Goal: Task Accomplishment & Management: Manage account settings

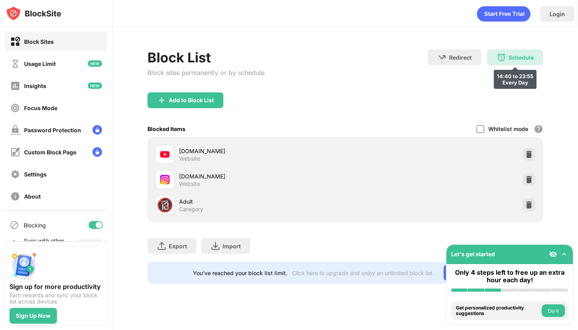
click at [523, 52] on div "Schedule 14:40 to 23:55 Every Day" at bounding box center [515, 57] width 56 height 16
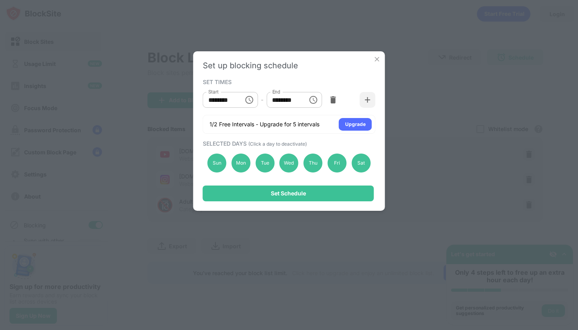
click at [308, 102] on icon "Choose time, selected time is 11:55 PM" at bounding box center [312, 99] width 9 height 9
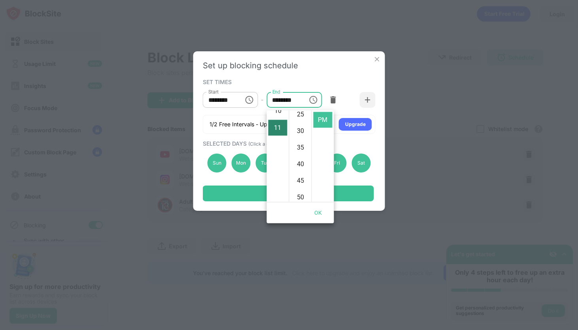
scroll to position [145, 0]
click at [280, 149] on li "10" at bounding box center [277, 141] width 19 height 16
click at [298, 117] on li "15" at bounding box center [300, 109] width 19 height 16
type input "********"
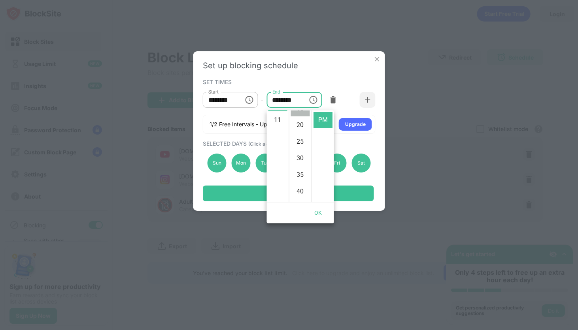
scroll to position [57, 0]
click at [319, 213] on button "OK" at bounding box center [317, 213] width 25 height 15
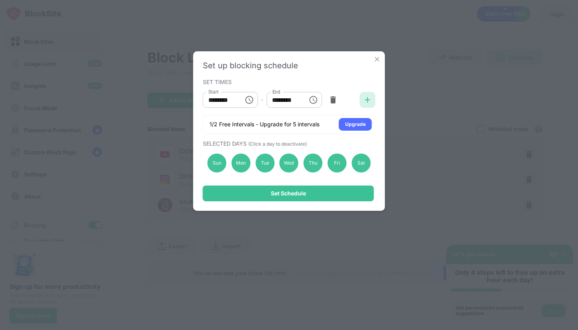
click at [363, 105] on div at bounding box center [368, 100] width 16 height 16
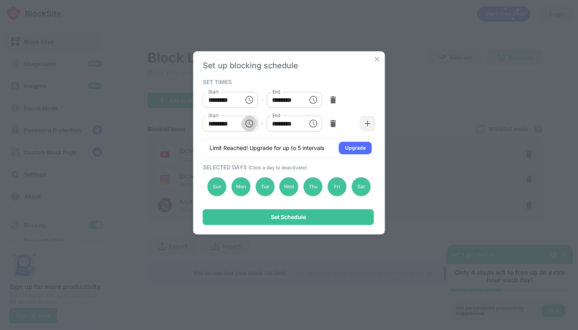
click at [246, 125] on icon "Choose time, selected time is 10:00 AM" at bounding box center [248, 123] width 9 height 9
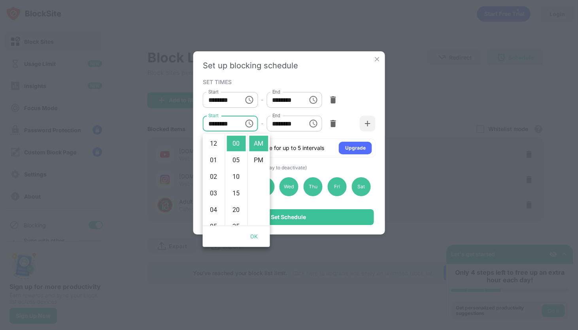
scroll to position [190, 0]
click at [257, 161] on li "PM" at bounding box center [258, 161] width 19 height 16
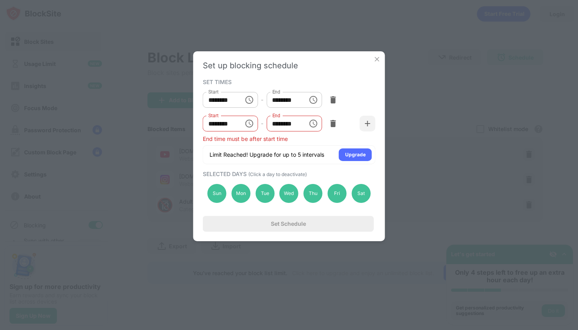
scroll to position [19, 0]
click at [248, 126] on icon "Choose time, selected time is 10:00 PM" at bounding box center [248, 123] width 9 height 9
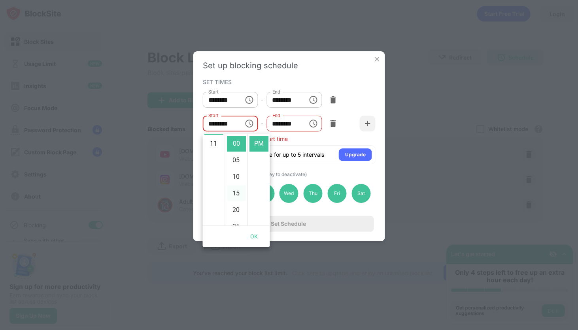
click at [234, 197] on li "15" at bounding box center [236, 194] width 19 height 16
type input "********"
click at [307, 137] on div "End time must be after start time" at bounding box center [289, 139] width 173 height 7
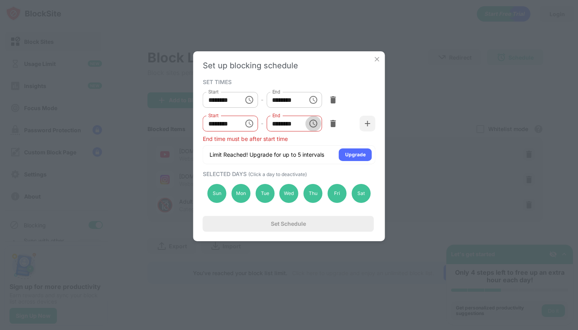
click at [309, 127] on icon "Choose time, selected time is 1:00 PM" at bounding box center [312, 123] width 9 height 9
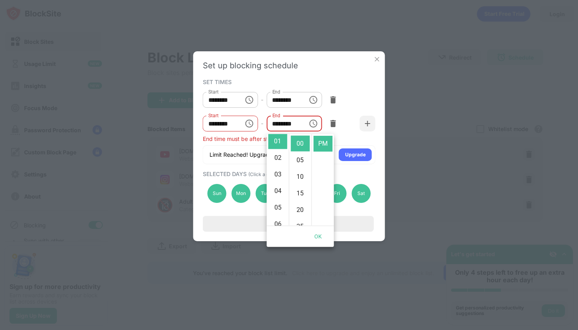
scroll to position [0, 0]
click at [321, 146] on li "AM" at bounding box center [322, 144] width 19 height 16
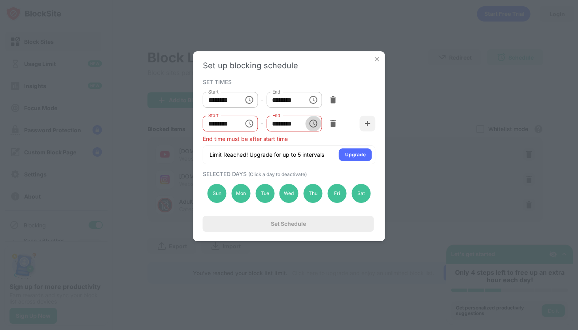
click at [313, 125] on icon "Choose time, selected time is 1:00 AM" at bounding box center [314, 124] width 2 height 4
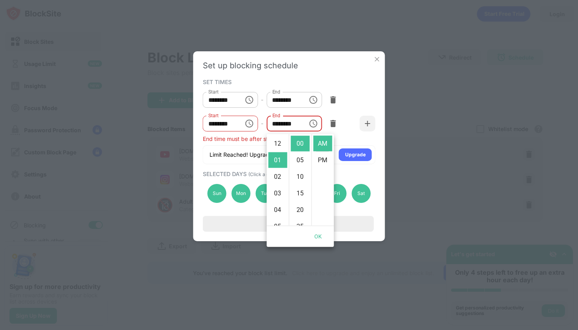
scroll to position [19, 0]
click at [319, 159] on li "PM" at bounding box center [322, 161] width 19 height 16
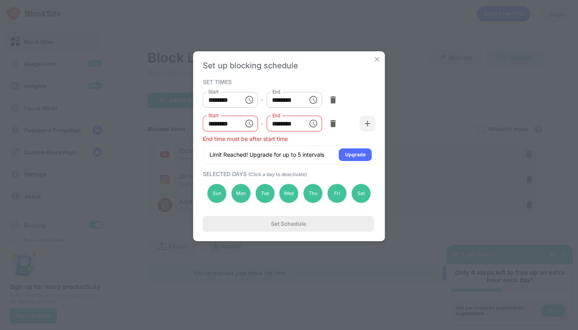
click at [311, 122] on icon "Choose time, selected time is 1:00 PM" at bounding box center [312, 123] width 9 height 9
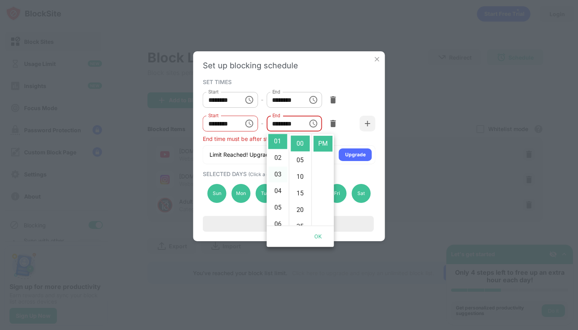
scroll to position [211, 0]
click at [277, 143] on li "11" at bounding box center [277, 144] width 19 height 16
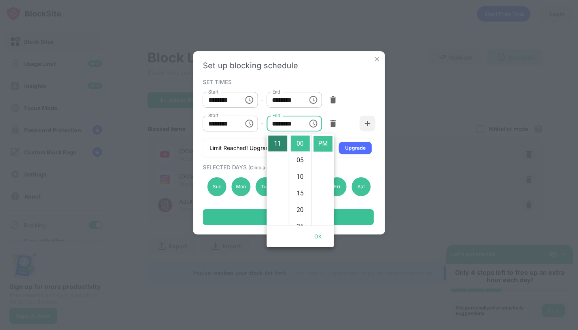
scroll to position [209, 0]
click at [298, 184] on li "10" at bounding box center [300, 177] width 19 height 16
click at [298, 164] on li "15" at bounding box center [300, 156] width 19 height 16
click at [315, 239] on button "OK" at bounding box center [317, 237] width 25 height 15
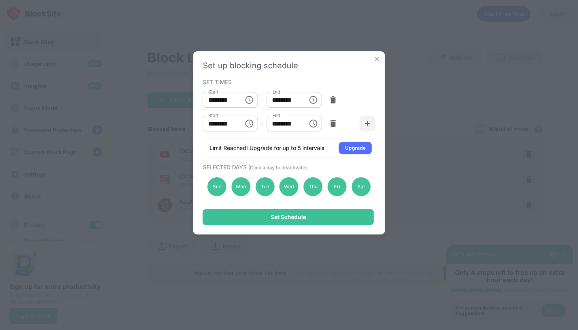
click at [315, 128] on icon "Choose time, selected time is 11:15 PM" at bounding box center [312, 123] width 9 height 9
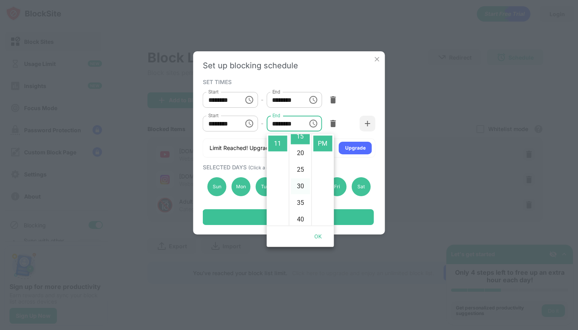
scroll to position [0, 0]
click at [303, 147] on li "55" at bounding box center [300, 144] width 19 height 16
type input "********"
click at [316, 237] on button "OK" at bounding box center [317, 237] width 25 height 15
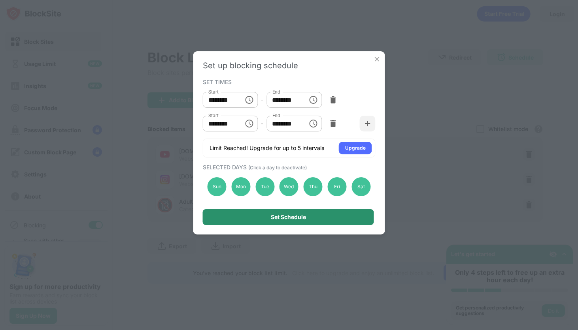
click at [301, 215] on div "Set Schedule" at bounding box center [288, 217] width 35 height 6
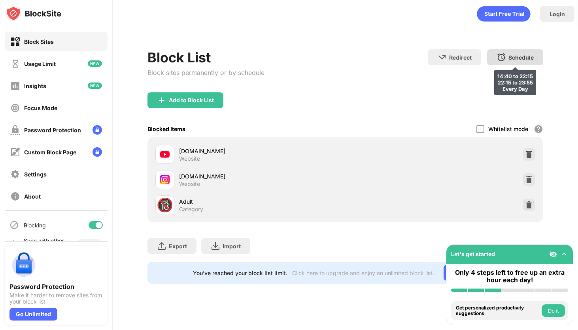
click at [507, 60] on div "Schedule 14:40 to 22:15 22:15 to 23:55 Every Day" at bounding box center [515, 57] width 56 height 16
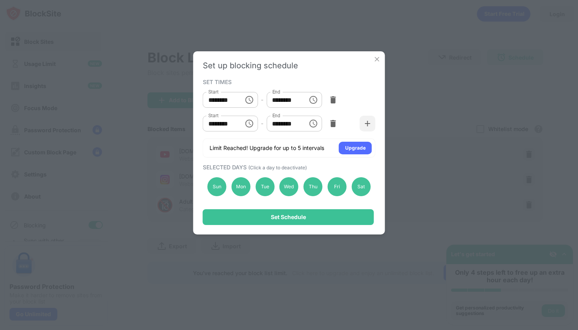
click at [249, 124] on icon "Choose time, selected time is 10:15 PM" at bounding box center [248, 123] width 9 height 9
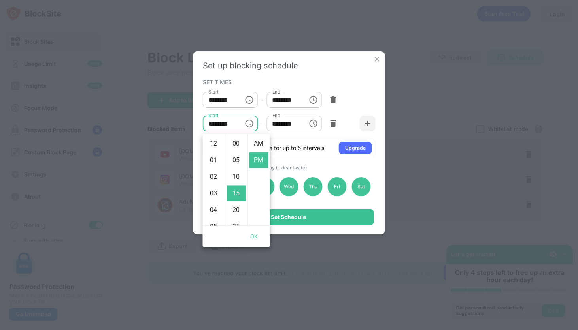
scroll to position [19, 0]
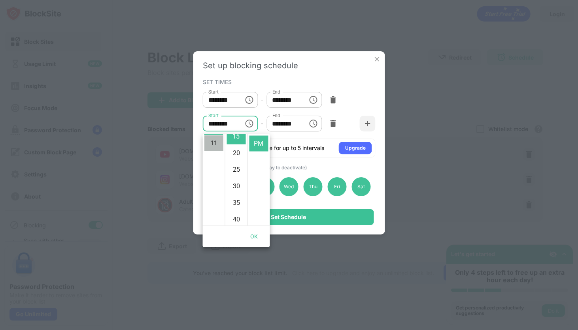
click at [217, 152] on li "11" at bounding box center [213, 144] width 19 height 16
click at [236, 149] on li "55" at bounding box center [236, 144] width 19 height 16
type input "********"
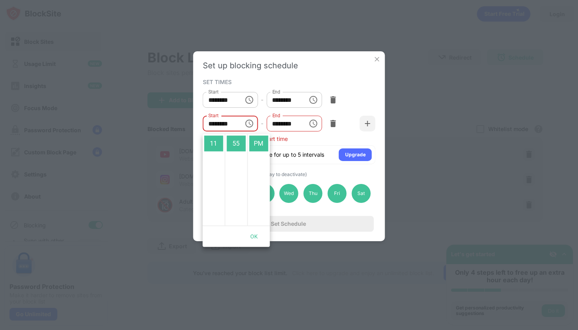
click at [315, 127] on icon "Choose time, selected time is 11:55 PM" at bounding box center [312, 123] width 9 height 9
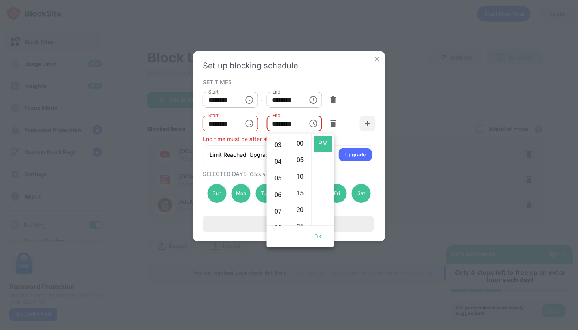
scroll to position [0, 0]
click at [279, 147] on li "12" at bounding box center [277, 144] width 19 height 16
click at [279, 143] on li "06" at bounding box center [277, 135] width 19 height 16
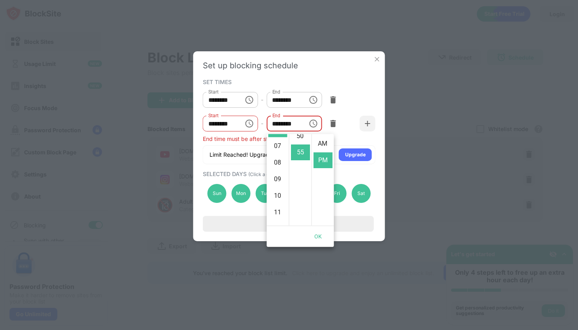
click at [324, 177] on ul "AM PM" at bounding box center [322, 180] width 23 height 92
click at [324, 145] on li "AM" at bounding box center [322, 144] width 19 height 16
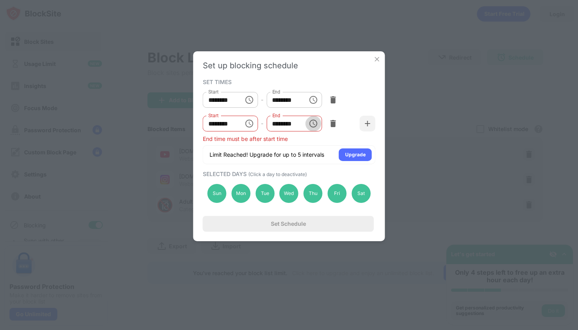
click at [314, 125] on icon "Choose time, selected time is 6:55 AM" at bounding box center [312, 123] width 9 height 9
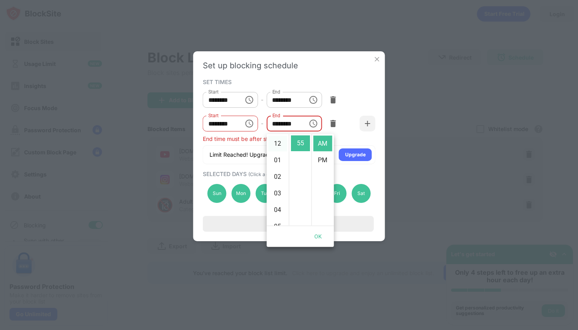
click at [277, 143] on li "12" at bounding box center [277, 144] width 19 height 16
click at [277, 162] on li "01" at bounding box center [277, 161] width 19 height 16
click at [277, 166] on li "02" at bounding box center [277, 158] width 19 height 16
click at [277, 164] on li "03" at bounding box center [277, 156] width 19 height 16
click at [277, 161] on li "04" at bounding box center [277, 153] width 19 height 16
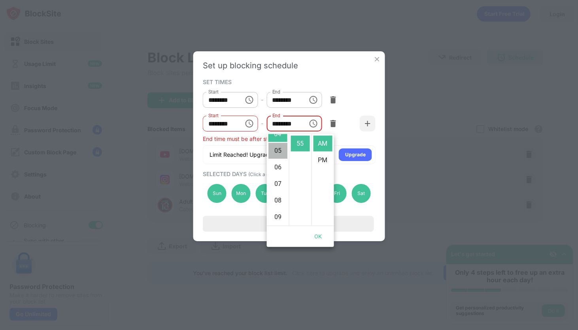
click at [277, 159] on li "05" at bounding box center [277, 151] width 19 height 16
click at [277, 173] on li "07" at bounding box center [277, 165] width 19 height 16
click at [275, 152] on li "08" at bounding box center [277, 144] width 19 height 16
click at [324, 168] on li "PM" at bounding box center [322, 161] width 19 height 16
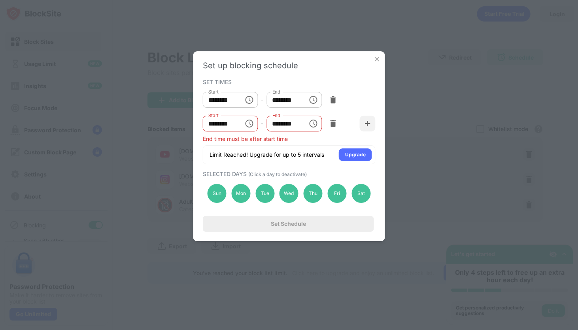
scroll to position [19, 0]
click at [308, 128] on icon "Choose time, selected time is 8:55 PM" at bounding box center [312, 123] width 9 height 9
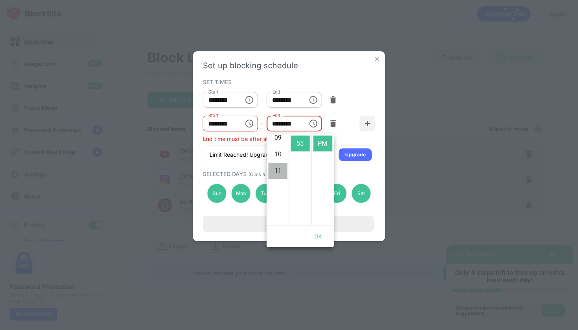
click at [275, 179] on li "11" at bounding box center [277, 172] width 19 height 16
type input "********"
click at [256, 135] on div "Start ******** Start - End ******** End" at bounding box center [289, 124] width 173 height 24
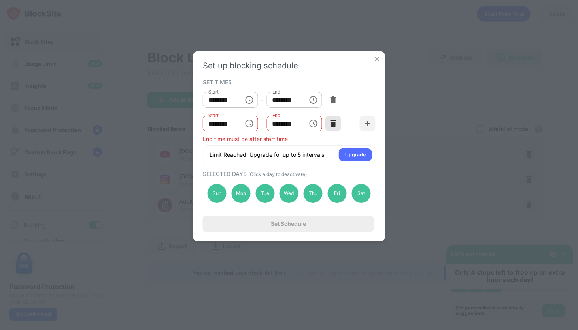
click at [329, 126] on img at bounding box center [333, 124] width 8 height 8
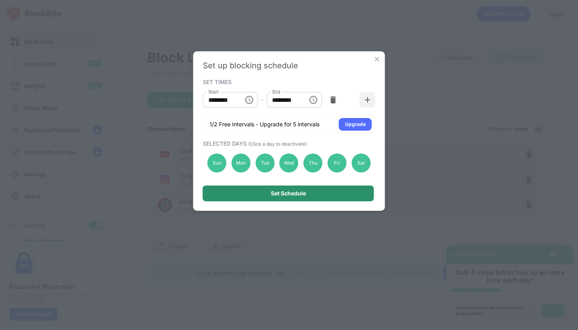
click at [309, 193] on div "Set Schedule" at bounding box center [288, 194] width 171 height 16
